Goal: Task Accomplishment & Management: Complete application form

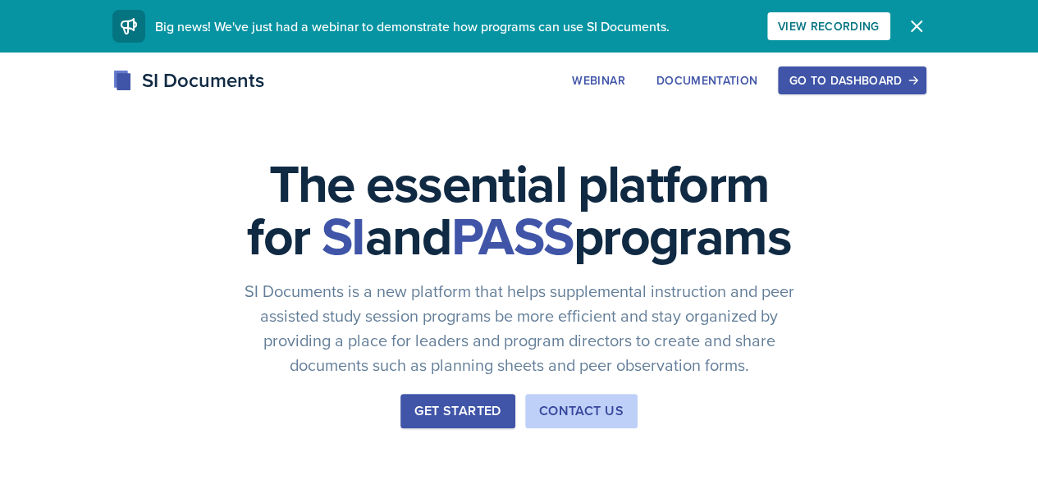
click at [926, 21] on icon "button" at bounding box center [917, 26] width 20 height 20
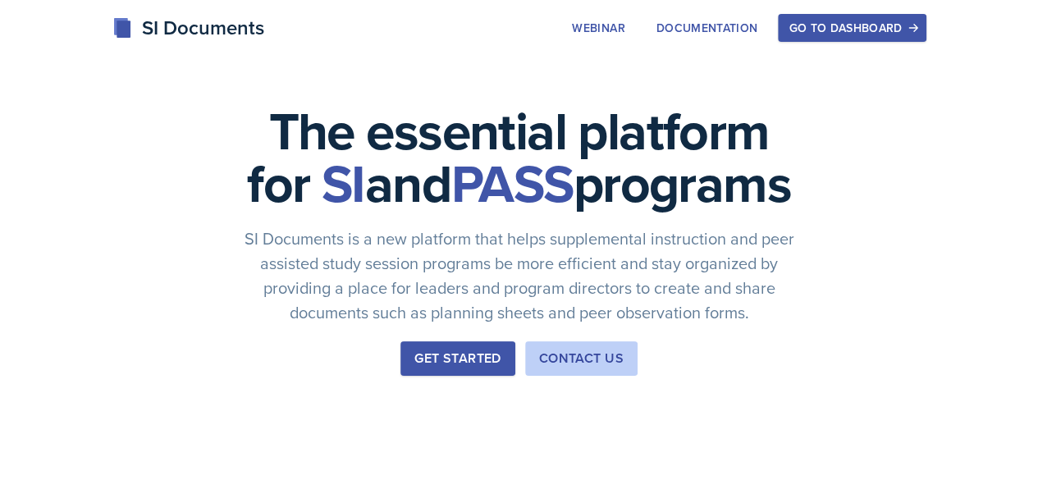
click at [915, 30] on div "Go to Dashboard" at bounding box center [852, 27] width 126 height 13
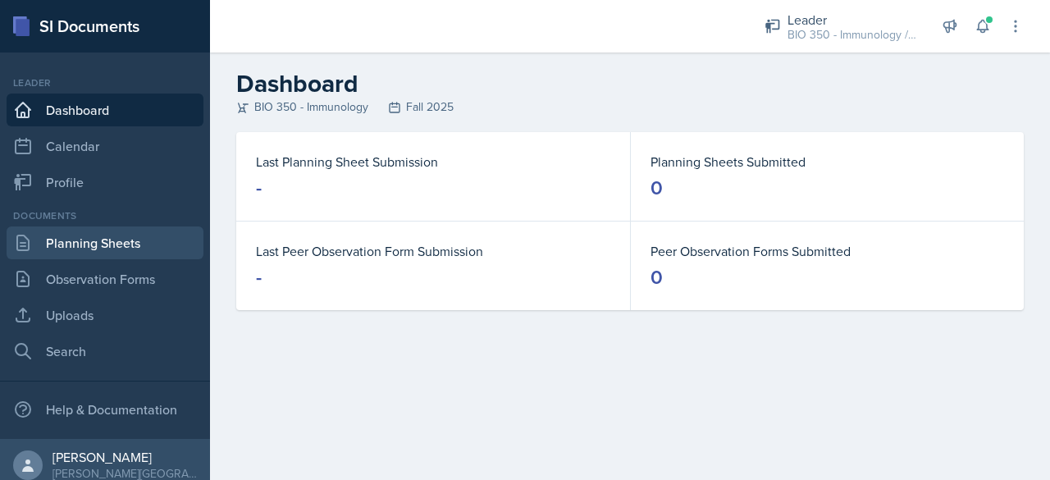
click at [100, 244] on link "Planning Sheets" at bounding box center [105, 242] width 197 height 33
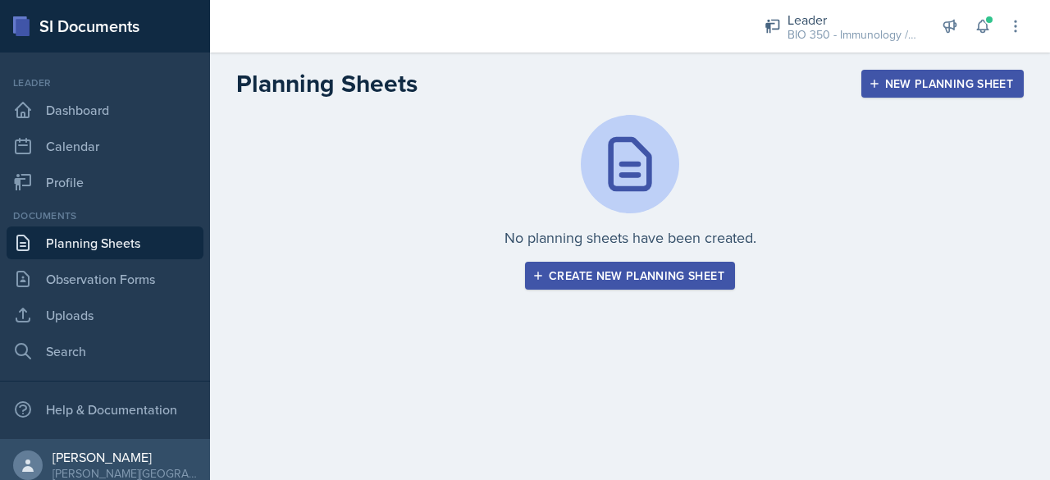
click at [615, 276] on div "Create new planning sheet" at bounding box center [630, 275] width 189 height 13
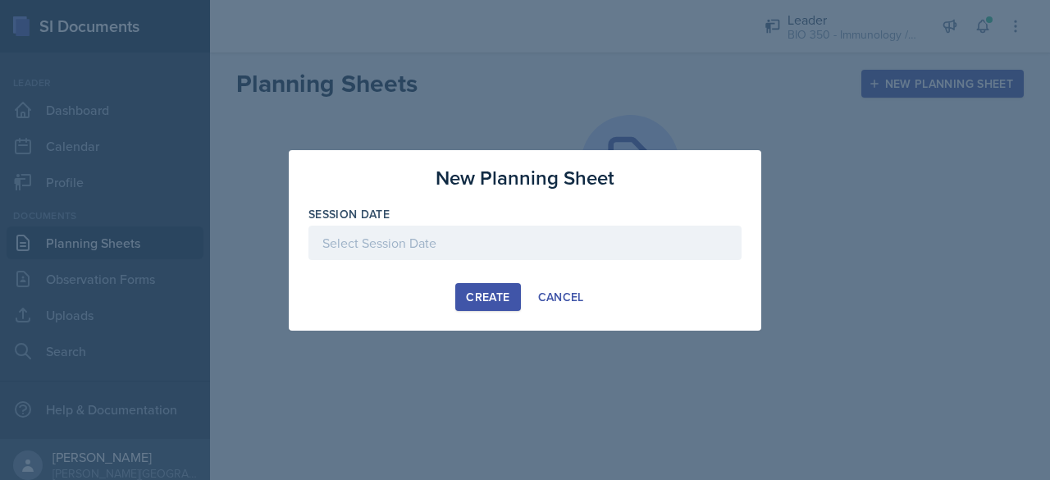
click at [420, 236] on div at bounding box center [525, 243] width 433 height 34
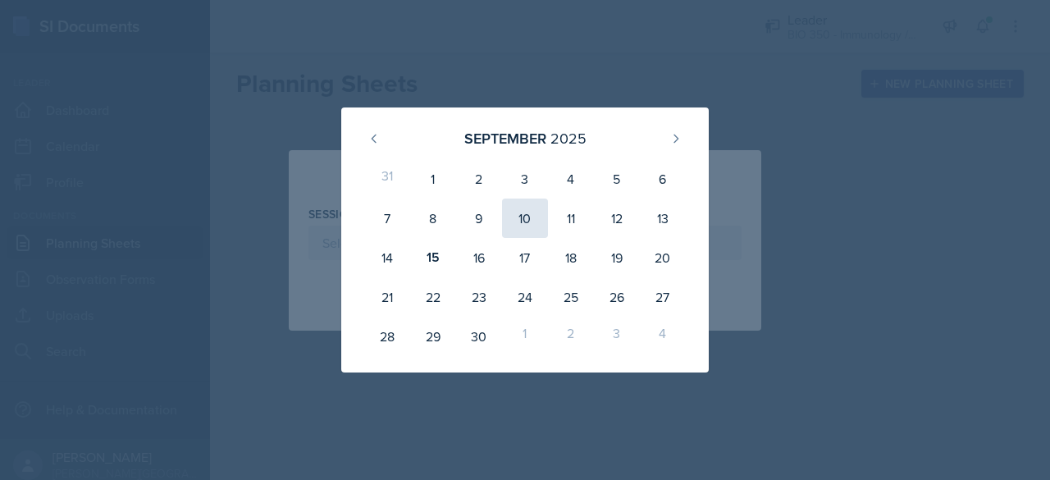
click at [535, 212] on div "10" at bounding box center [525, 218] width 46 height 39
type input "[DATE]"
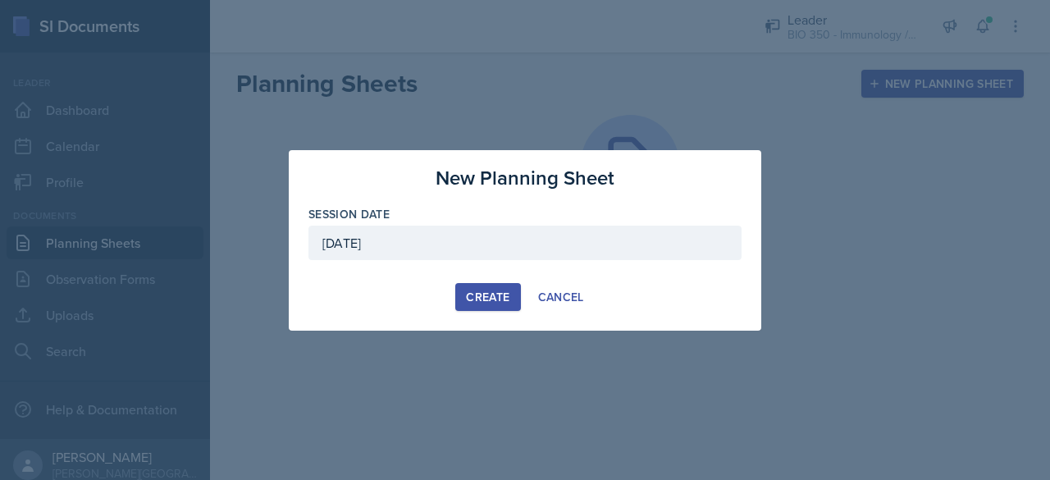
click at [481, 290] on div "Create" at bounding box center [487, 296] width 43 height 13
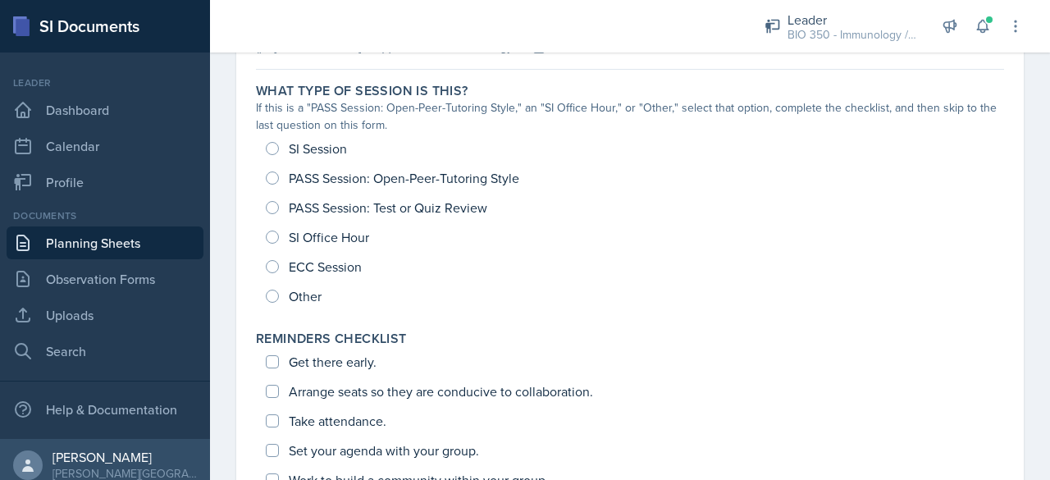
scroll to position [151, 0]
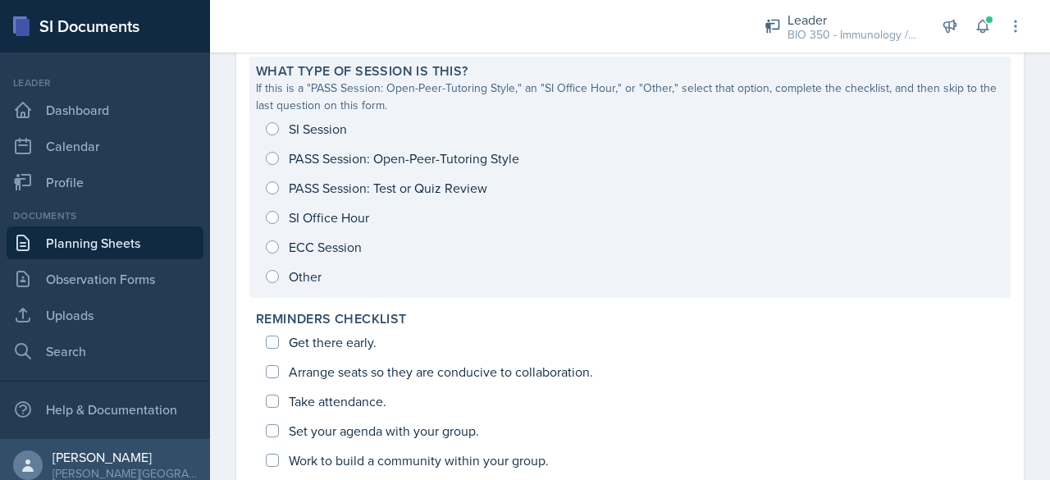
click at [398, 165] on div "SI Session PASS Session: Open-Peer-Tutoring Style PASS Session: Test or Quiz Re…" at bounding box center [630, 202] width 748 height 177
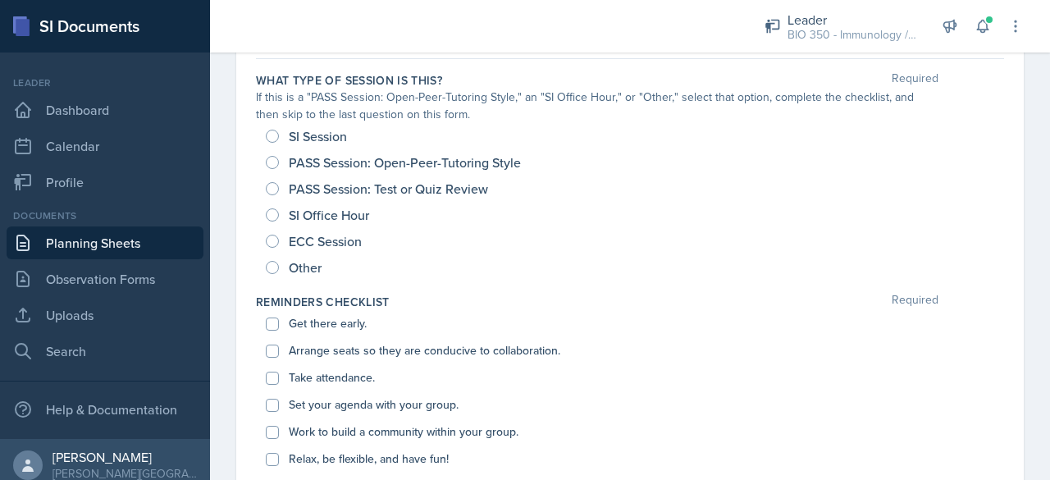
click at [373, 162] on span "PASS Session: Open-Peer-Tutoring Style" at bounding box center [405, 162] width 232 height 16
click at [279, 162] on input "PASS Session: Open-Peer-Tutoring Style" at bounding box center [272, 162] width 13 height 13
radio input "true"
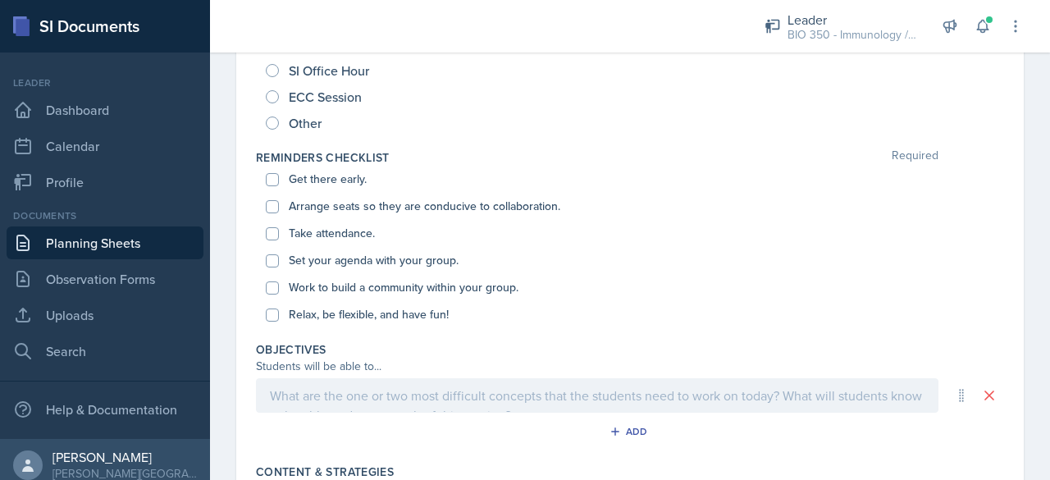
scroll to position [308, 0]
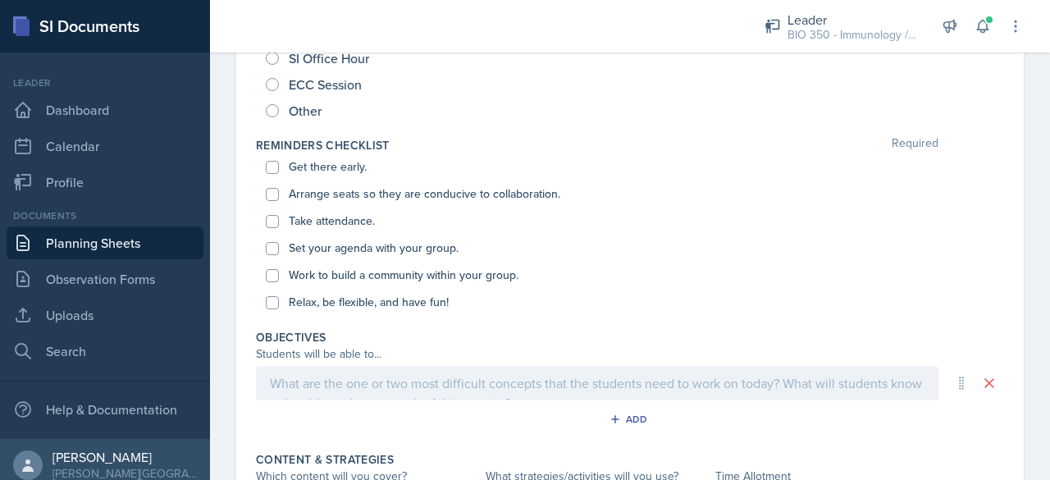
click at [334, 171] on label "Get there early." at bounding box center [328, 166] width 78 height 17
click at [279, 171] on input "Get there early." at bounding box center [272, 167] width 13 height 13
checkbox input "true"
click at [330, 195] on label "Arrange seats so they are conducive to collaboration." at bounding box center [425, 193] width 272 height 17
click at [279, 195] on input "Arrange seats so they are conducive to collaboration." at bounding box center [272, 194] width 13 height 13
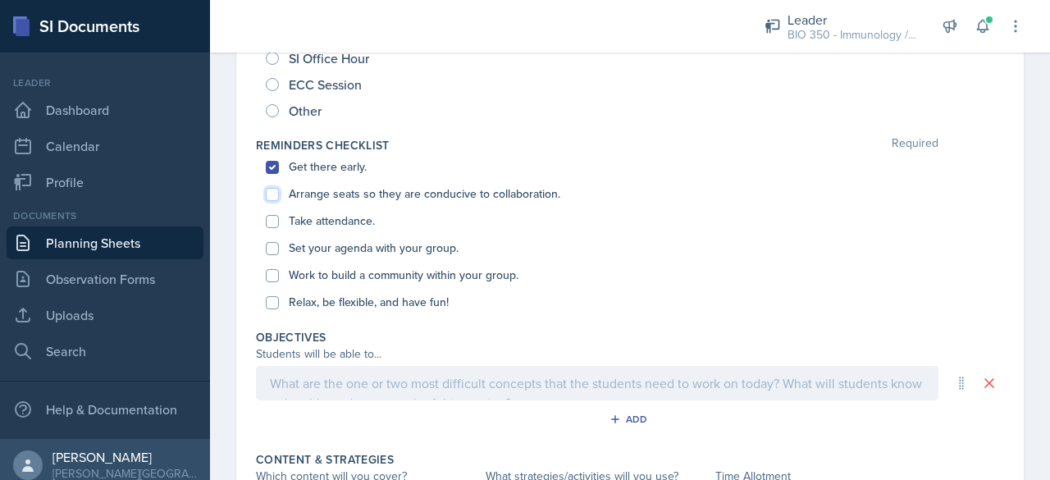
checkbox input "true"
click at [337, 226] on label "Take attendance." at bounding box center [332, 221] width 86 height 17
click at [279, 226] on input "Take attendance." at bounding box center [272, 221] width 13 height 13
checkbox input "true"
click at [336, 240] on label "Set your agenda with your group." at bounding box center [374, 248] width 170 height 17
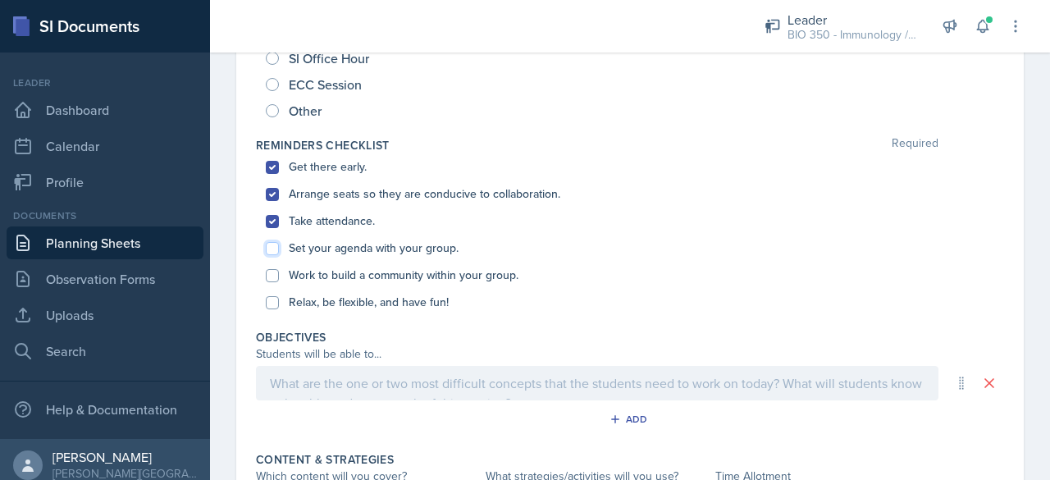
click at [279, 242] on input "Set your agenda with your group." at bounding box center [272, 248] width 13 height 13
checkbox input "true"
click at [338, 256] on div "Set your agenda with your group." at bounding box center [630, 248] width 729 height 27
click at [338, 272] on label "Work to build a community within your group." at bounding box center [404, 275] width 230 height 17
click at [279, 272] on input "Work to build a community within your group." at bounding box center [272, 275] width 13 height 13
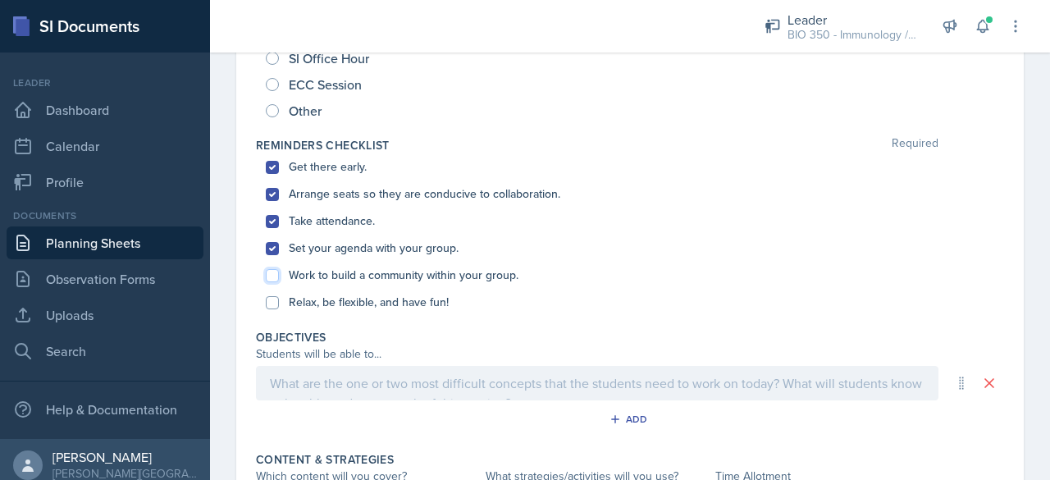
checkbox input "true"
click at [336, 295] on label "Relax, be flexible, and have fun!" at bounding box center [369, 302] width 160 height 17
click at [279, 296] on input "Relax, be flexible, and have fun!" at bounding box center [272, 302] width 13 height 13
checkbox input "true"
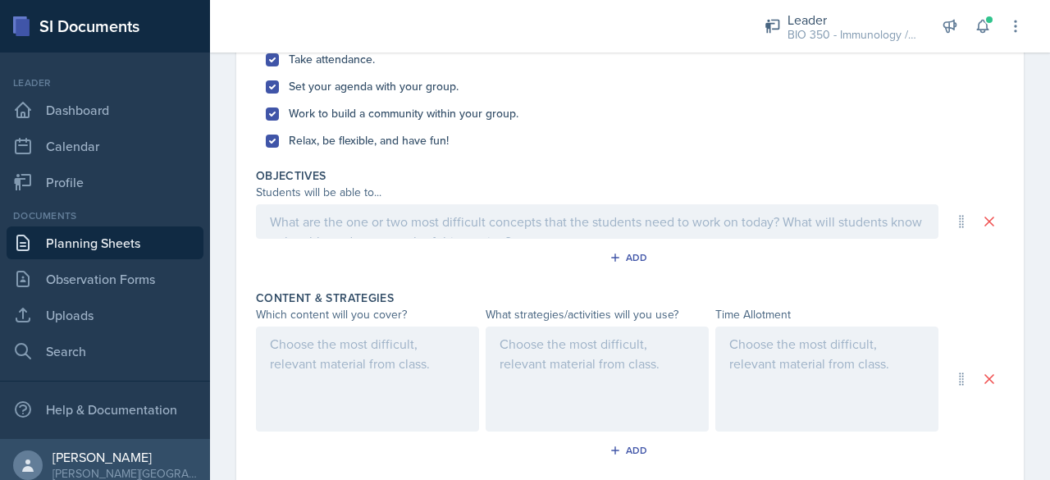
scroll to position [488, 0]
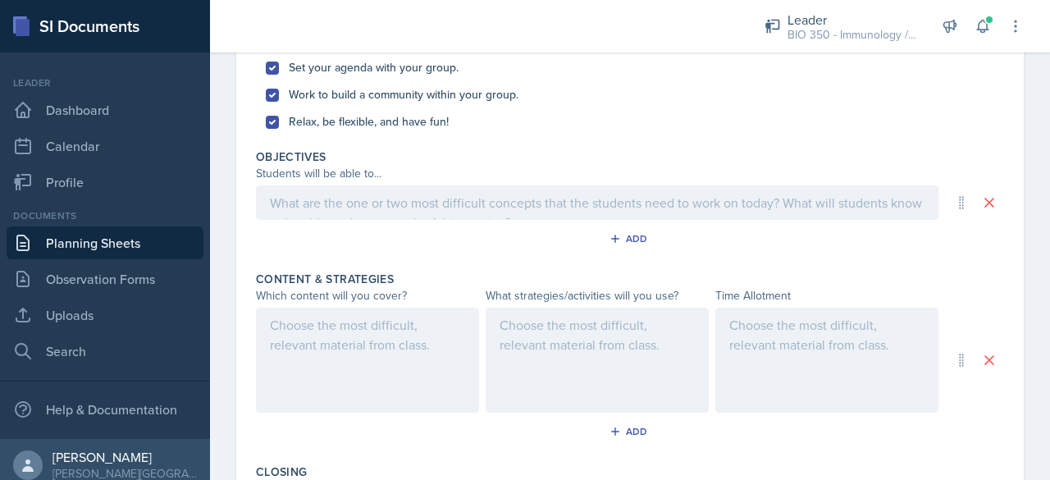
click at [341, 208] on p at bounding box center [597, 203] width 655 height 20
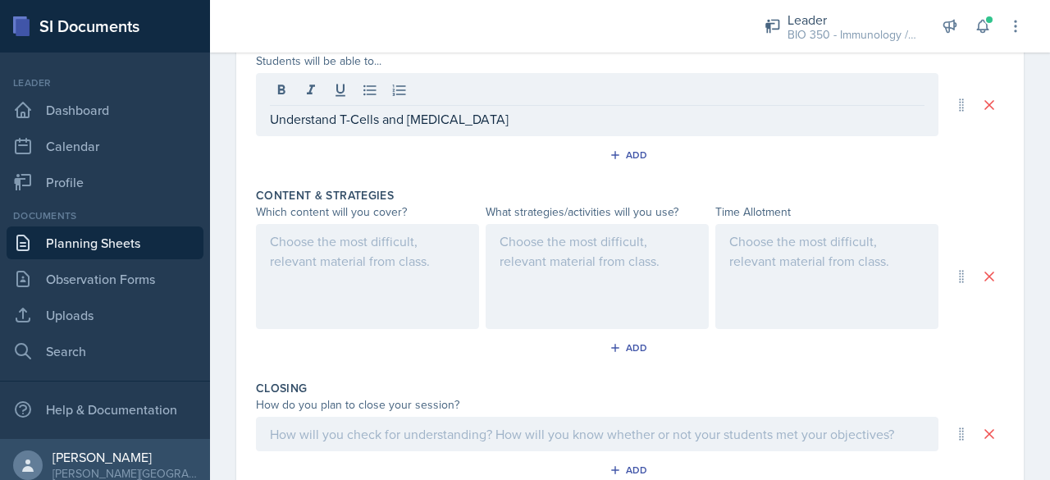
scroll to position [632, 0]
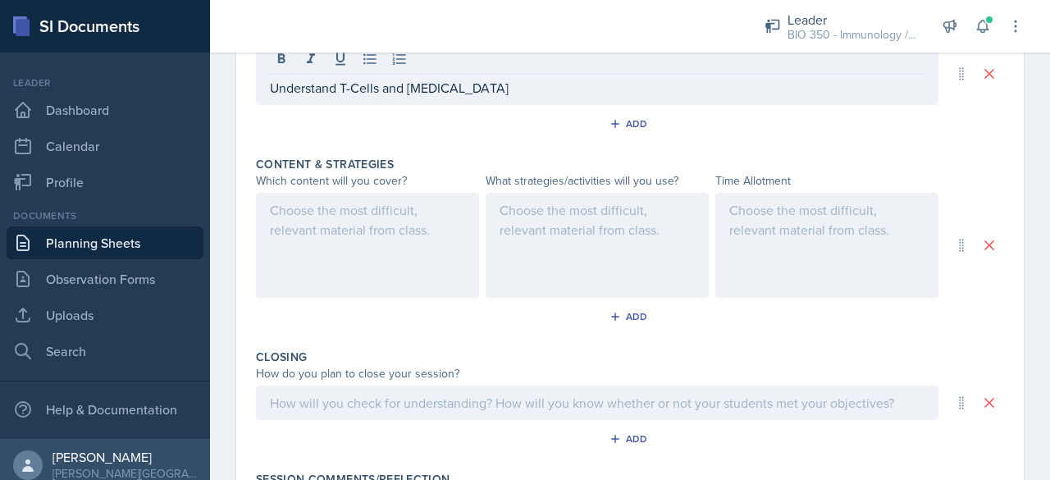
click at [348, 231] on div at bounding box center [367, 245] width 223 height 105
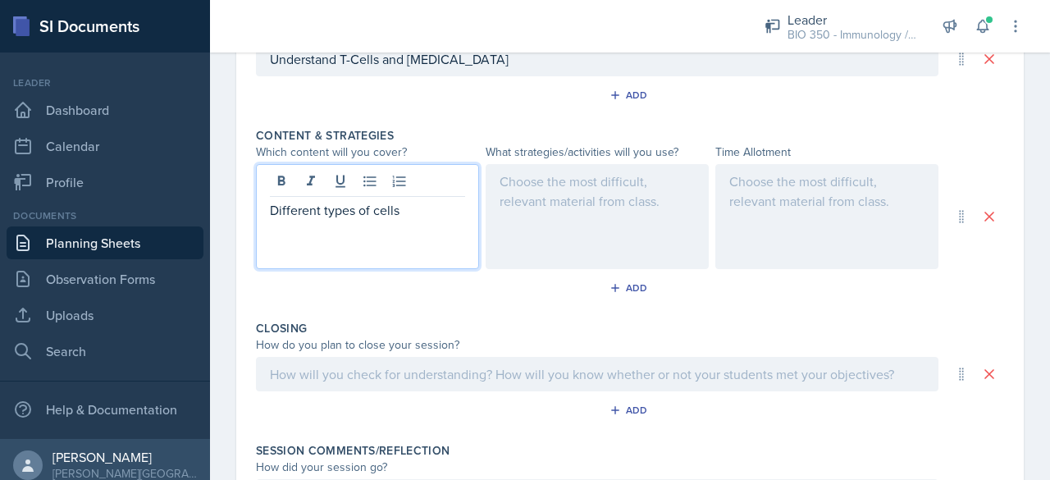
click at [517, 196] on div at bounding box center [597, 216] width 223 height 105
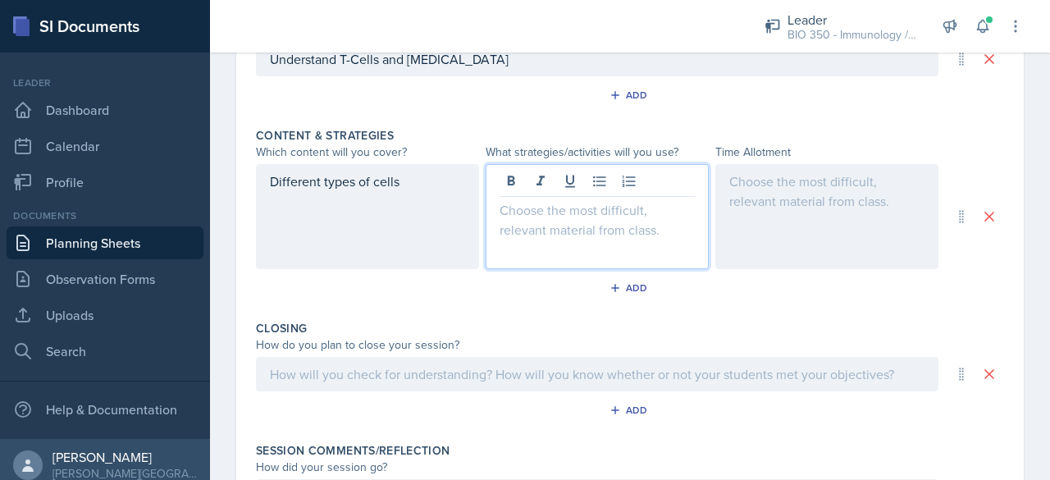
scroll to position [661, 0]
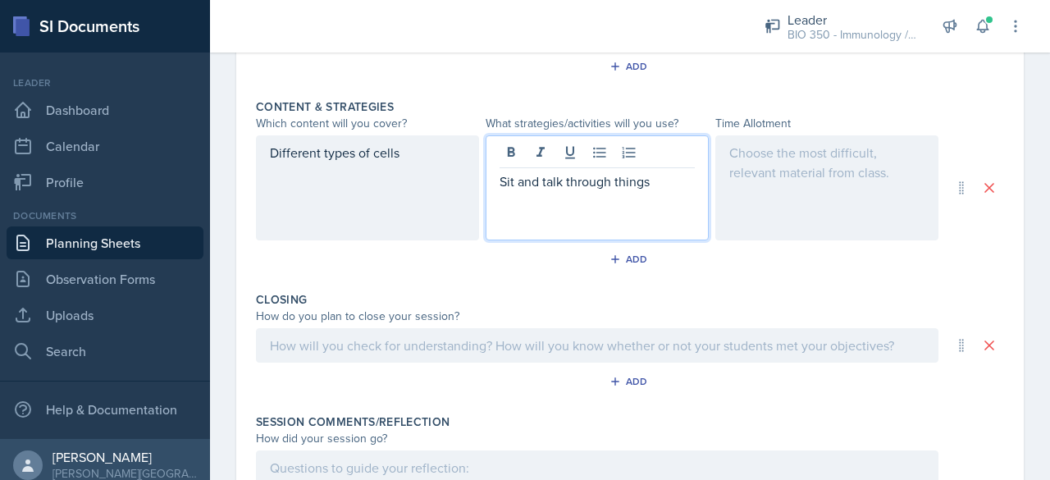
click at [788, 199] on div at bounding box center [827, 187] width 223 height 105
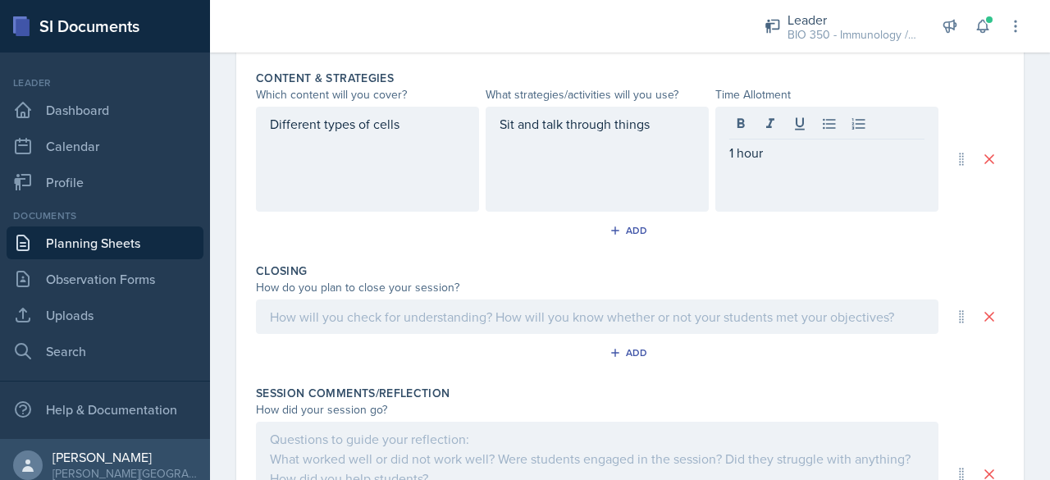
scroll to position [829, 0]
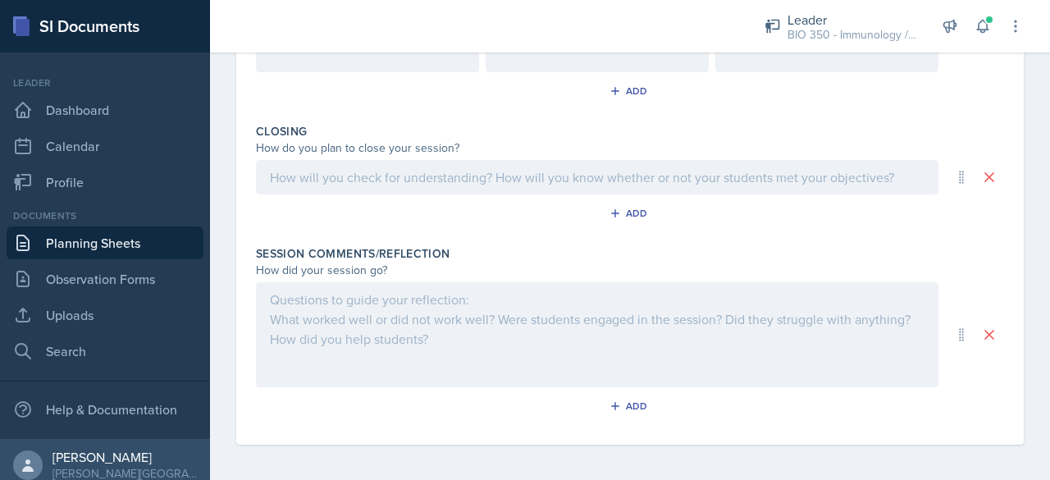
click at [345, 176] on p at bounding box center [597, 177] width 655 height 20
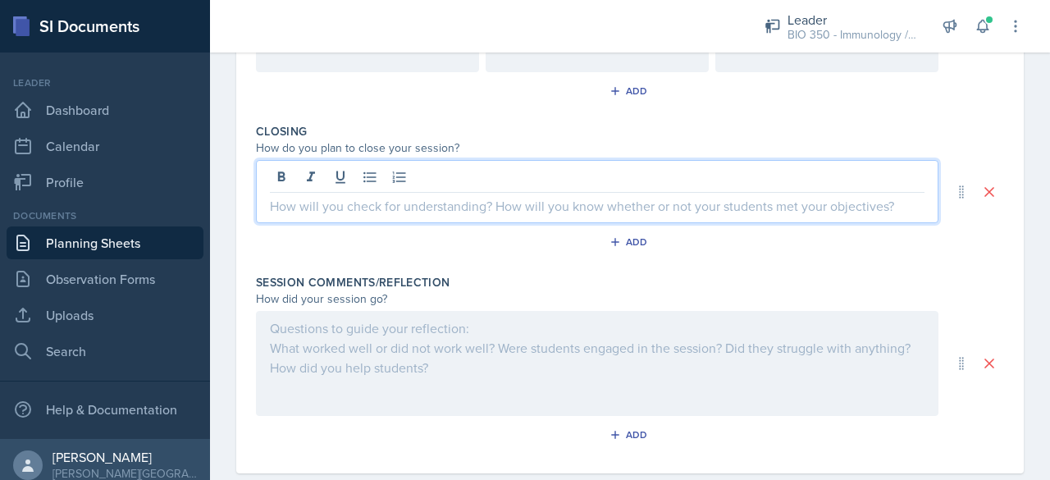
scroll to position [857, 0]
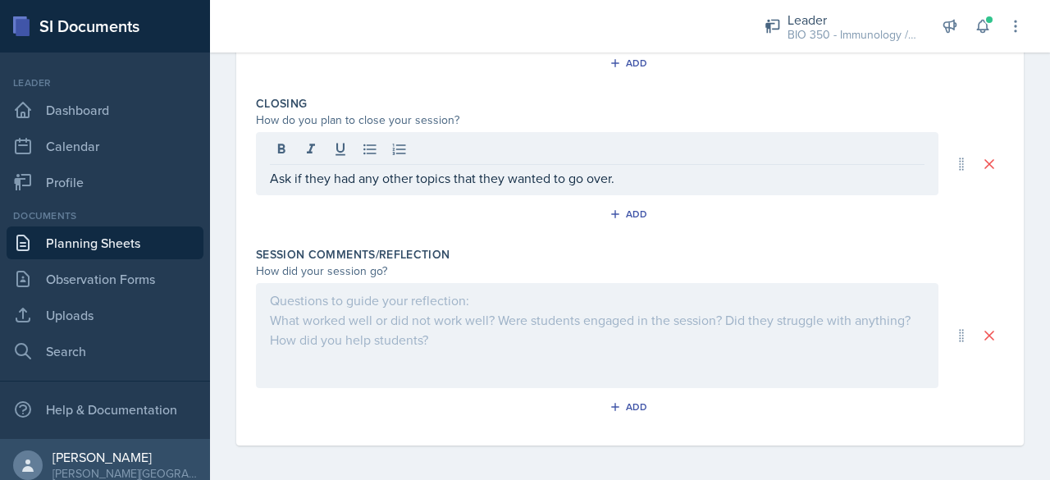
click at [384, 320] on div at bounding box center [597, 335] width 683 height 105
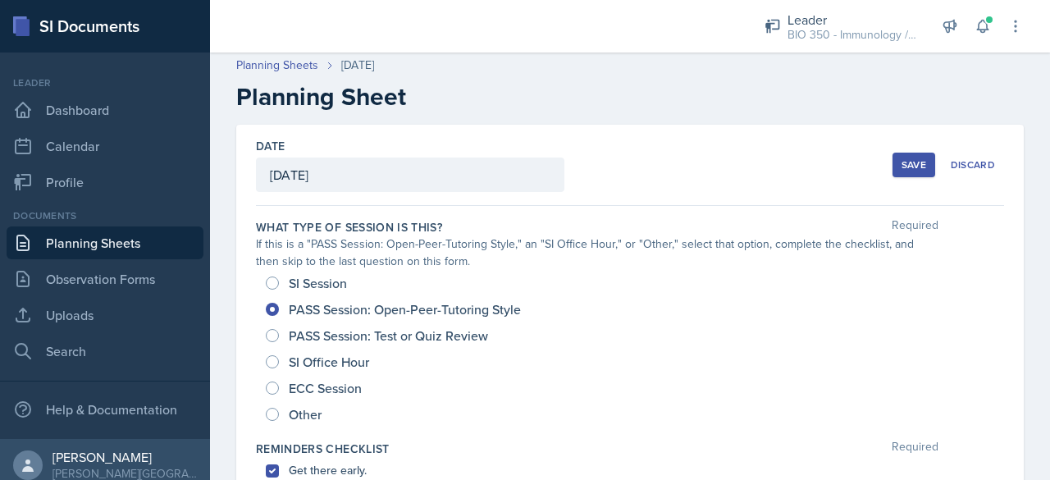
scroll to position [0, 0]
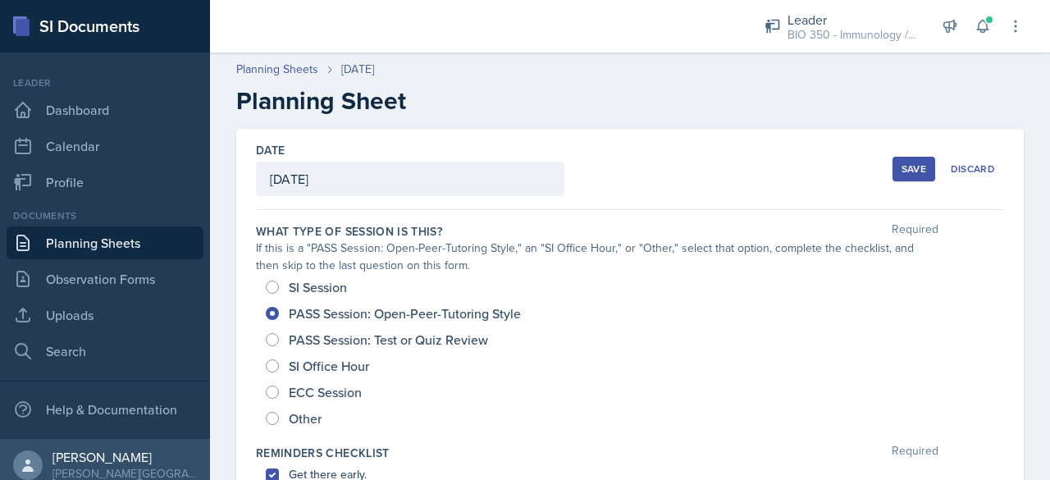
click at [902, 169] on div "Save" at bounding box center [914, 168] width 25 height 13
